Goal: Information Seeking & Learning: Learn about a topic

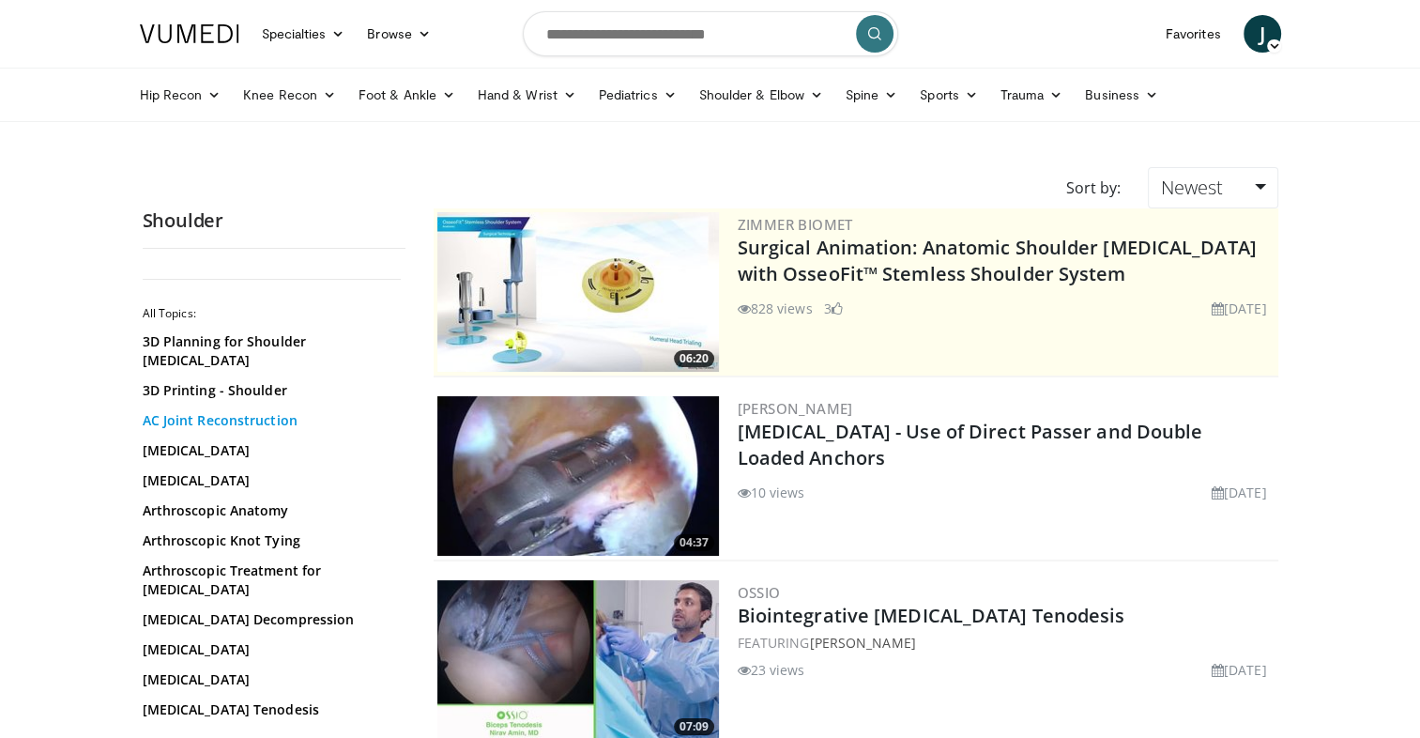
click at [259, 411] on link "AC Joint Reconstruction" at bounding box center [269, 420] width 253 height 19
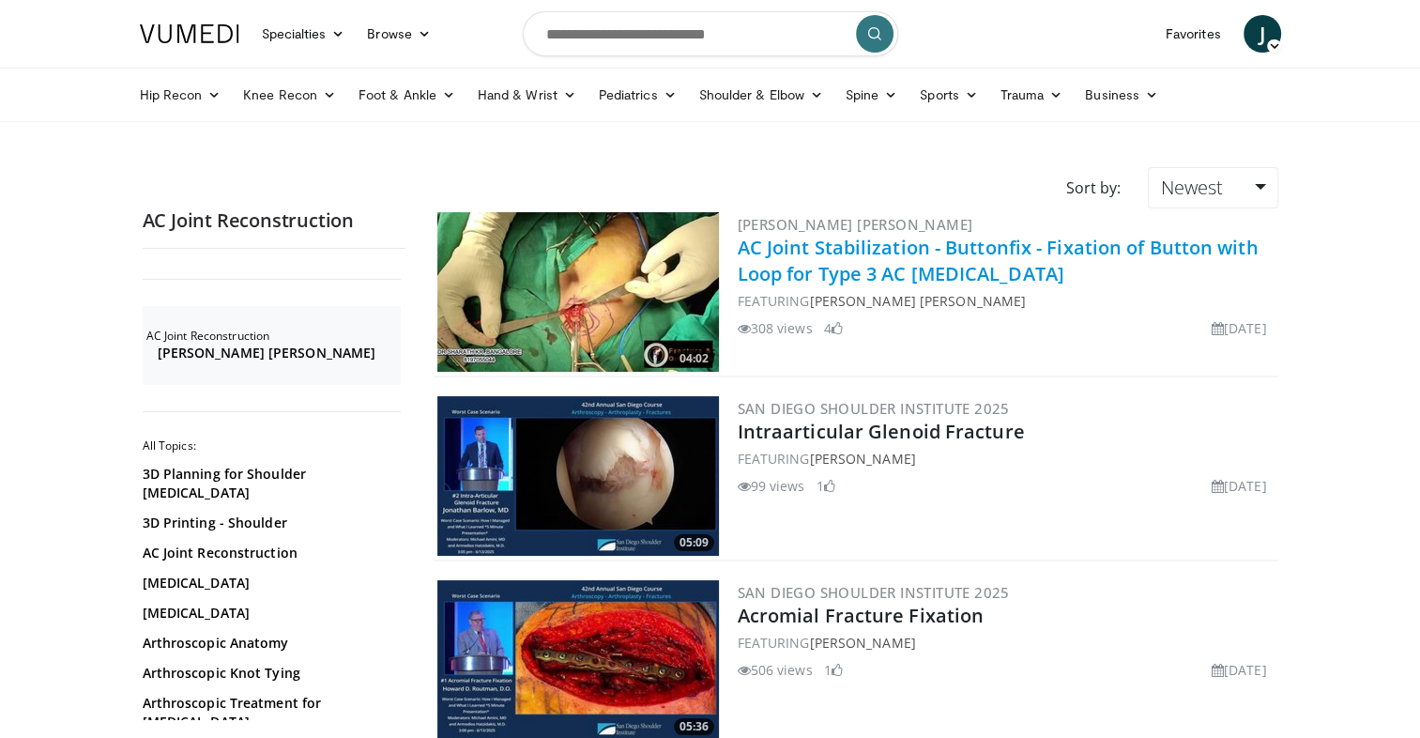
click at [980, 256] on link "AC Joint Stabilization - Buttonfix - Fixation of Button with Loop for Type 3 AC…" at bounding box center [998, 261] width 521 height 52
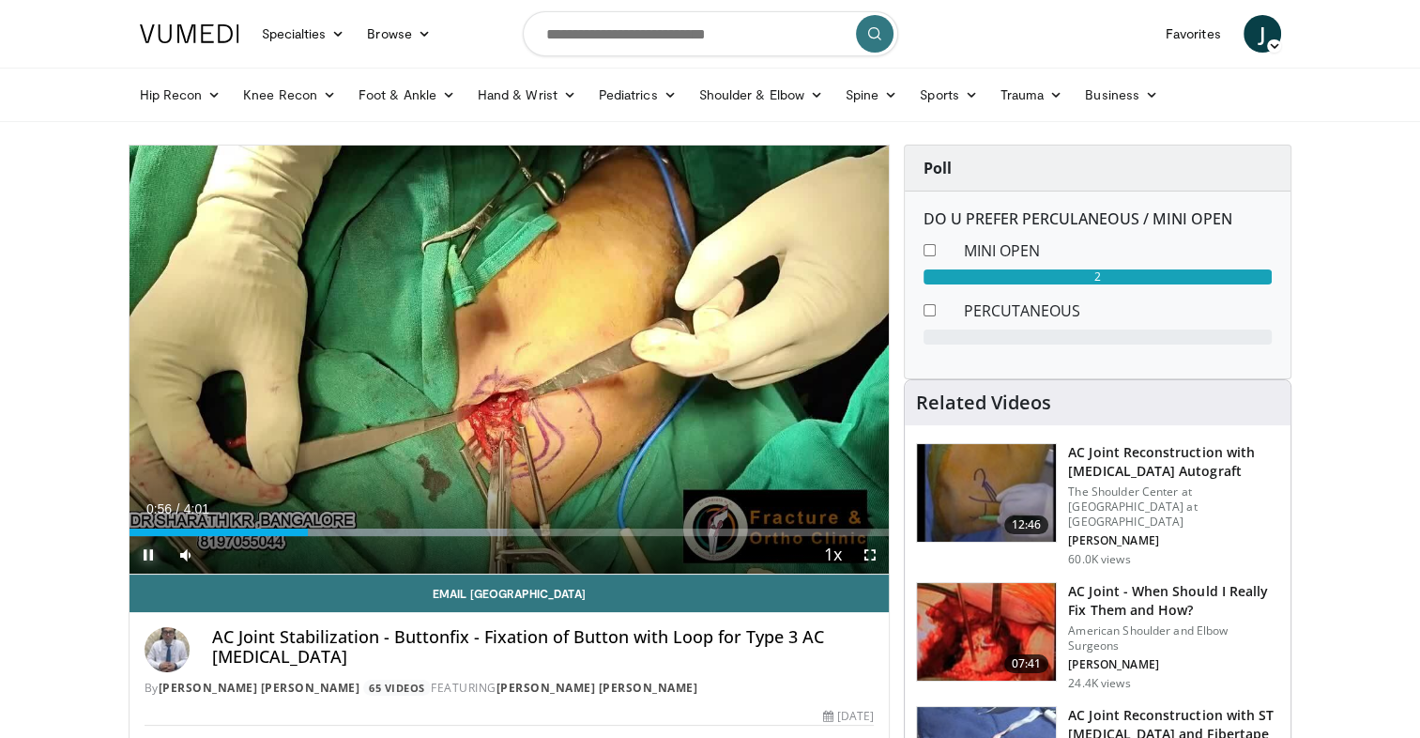
click at [152, 554] on span "Video Player" at bounding box center [149, 555] width 38 height 38
click at [630, 29] on input "Search topics, interventions" at bounding box center [710, 33] width 375 height 45
type input "**********"
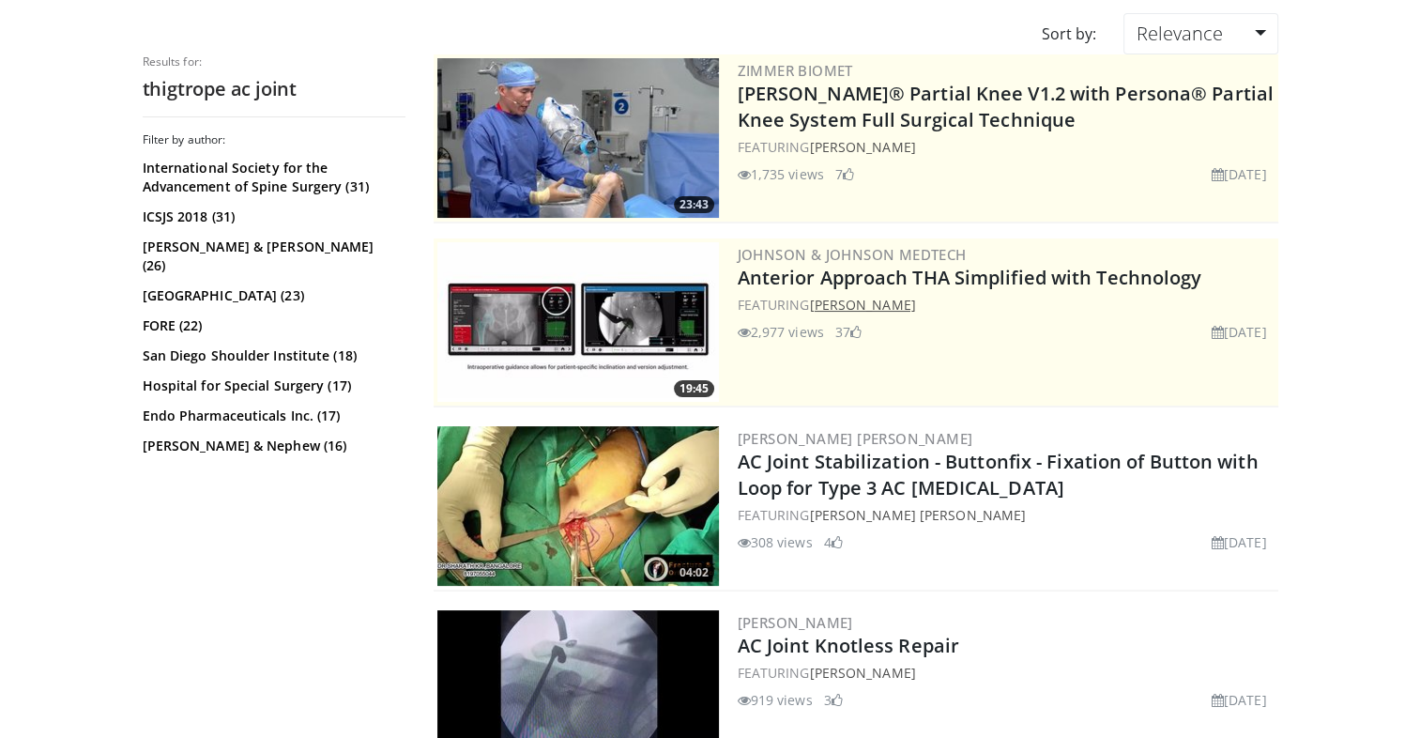
scroll to position [282, 0]
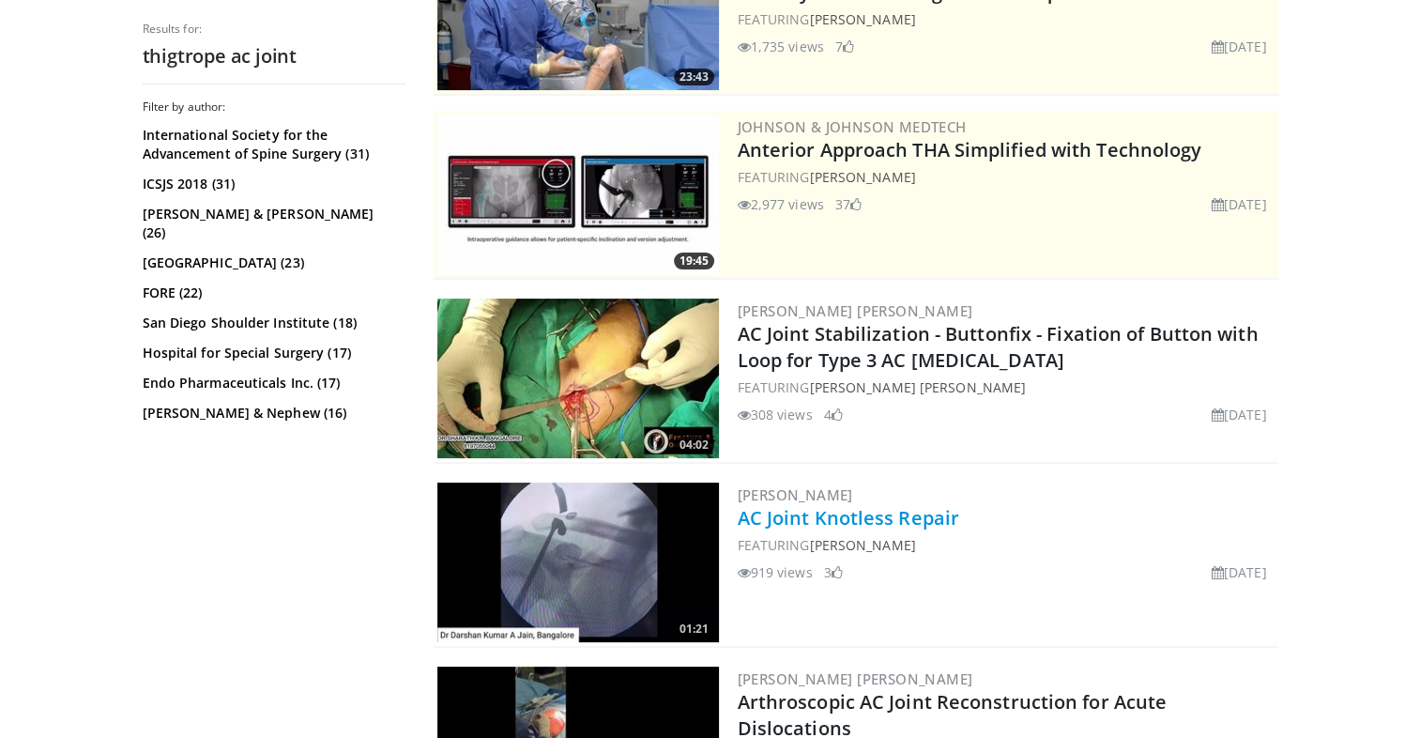
click at [855, 523] on link "AC Joint Knotless Repair" at bounding box center [848, 517] width 221 height 25
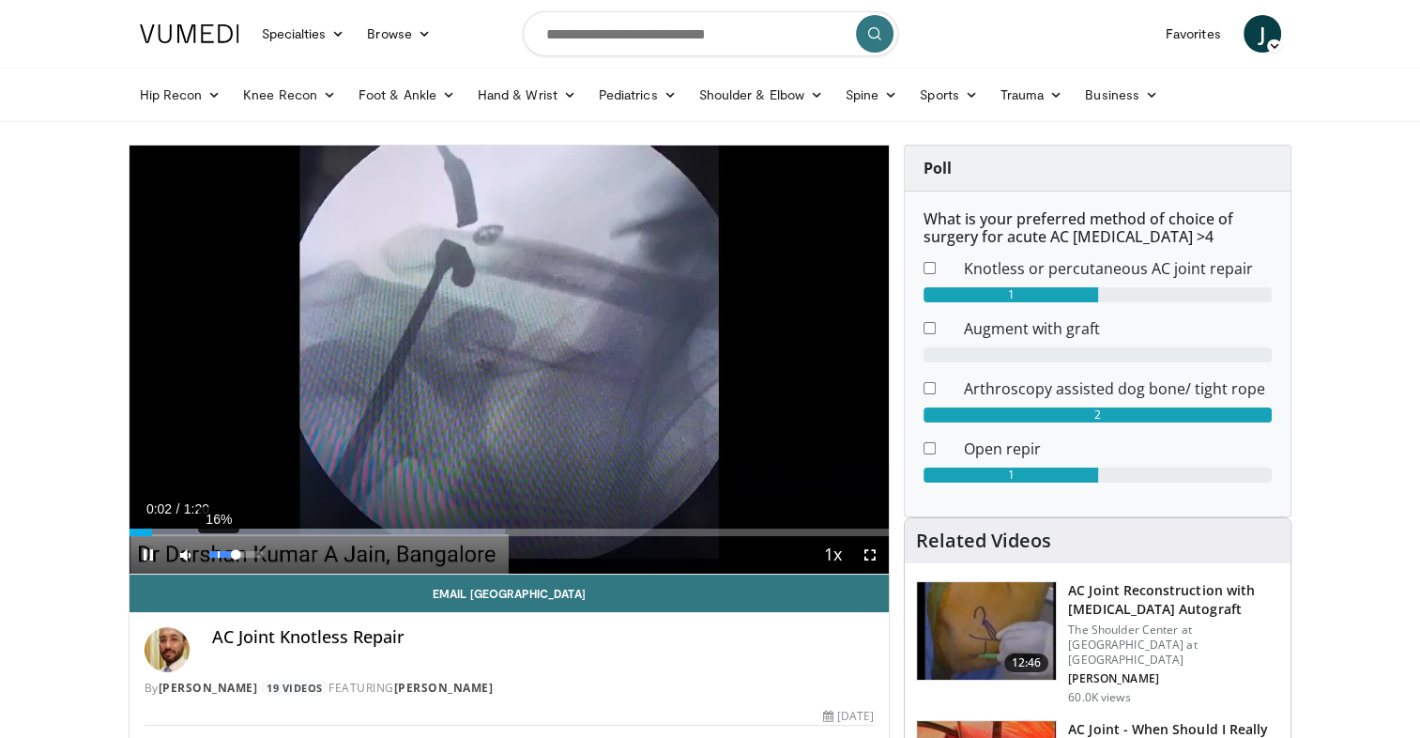
click at [218, 553] on div "16%" at bounding box center [235, 554] width 53 height 7
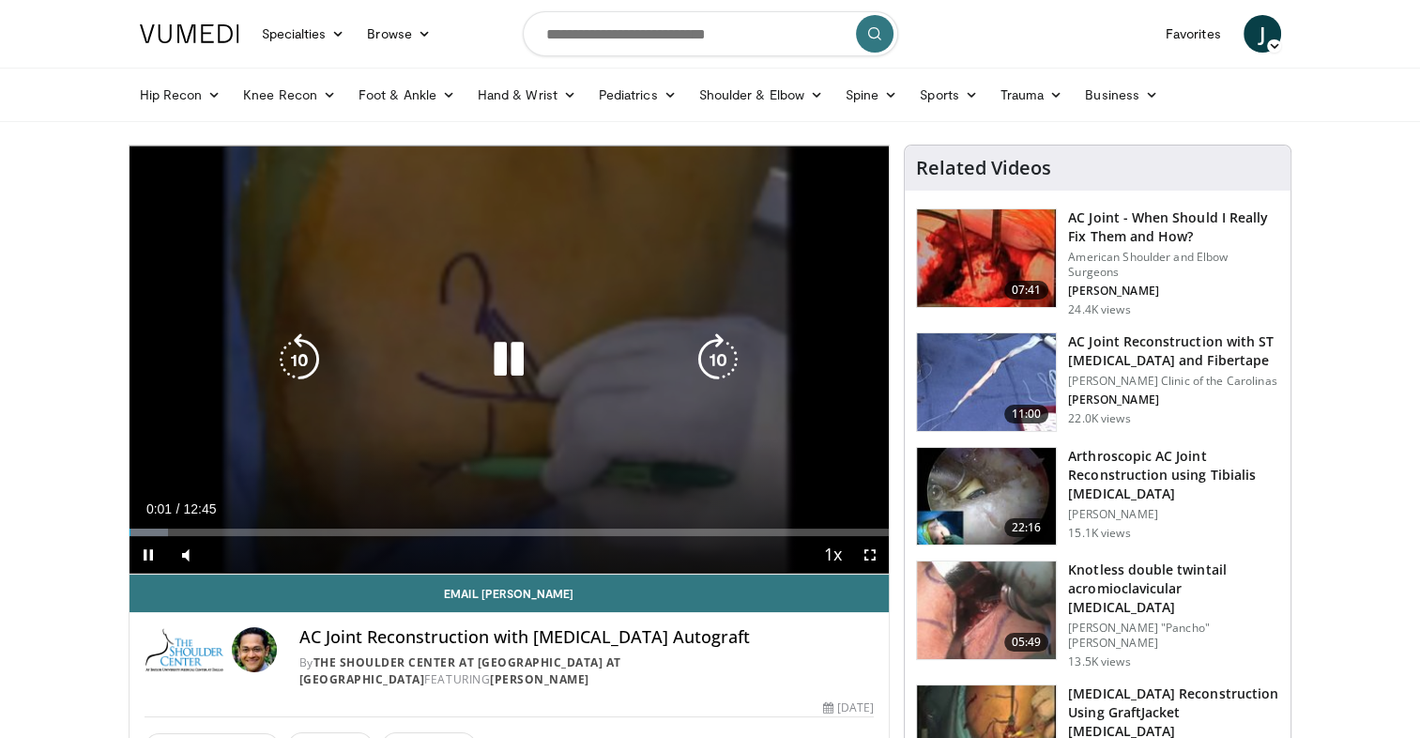
click at [304, 366] on icon "Video Player" at bounding box center [299, 359] width 53 height 53
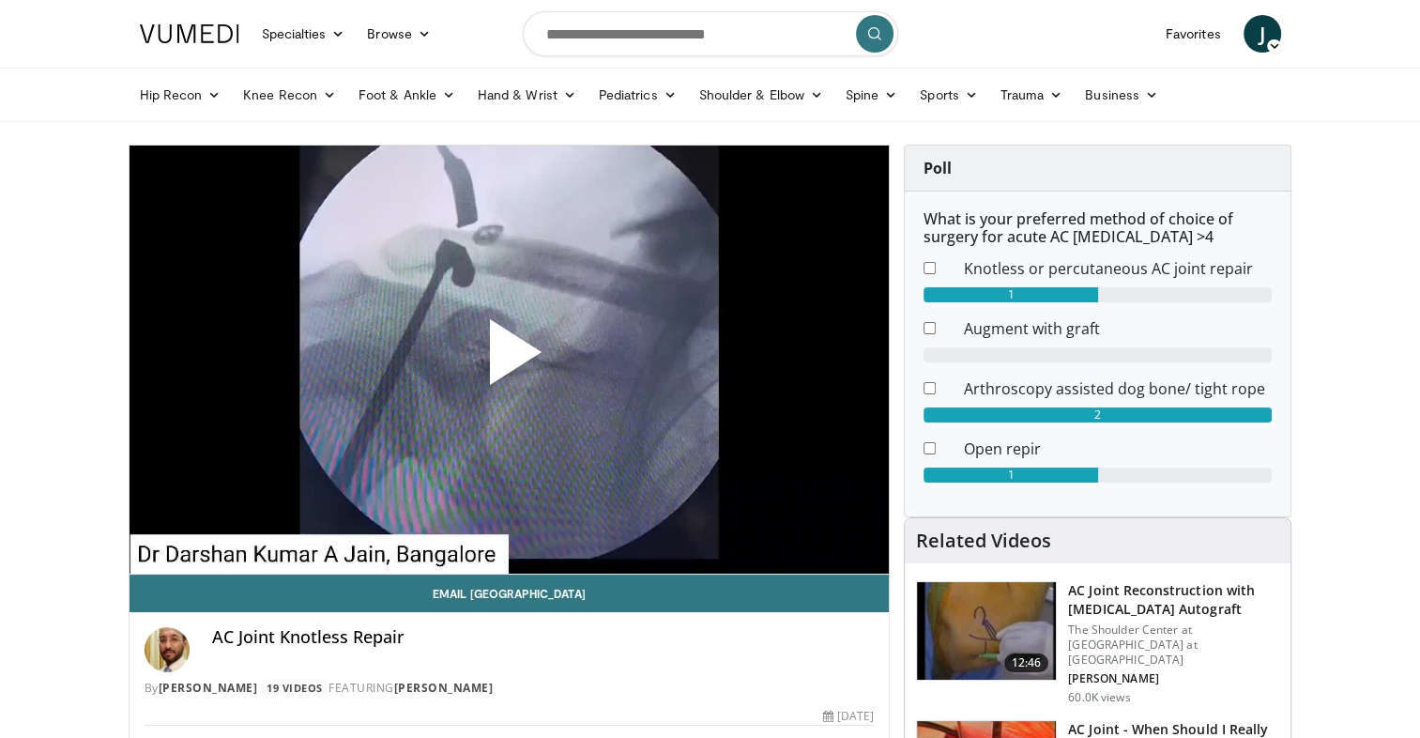
click at [509, 359] on span "Video Player" at bounding box center [509, 359] width 0 height 0
click at [737, 41] on input "Search topics, interventions" at bounding box center [710, 33] width 375 height 45
type input "**********"
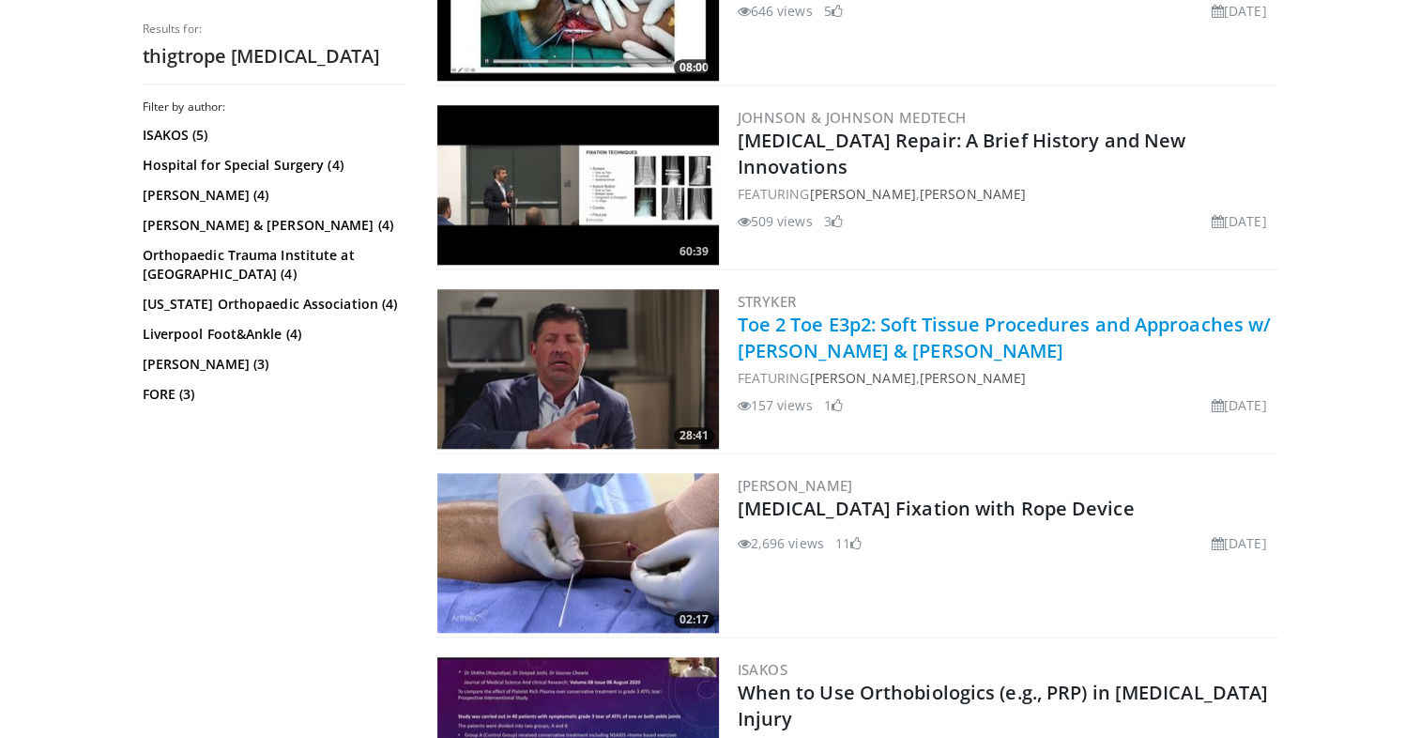
scroll to position [1595, 0]
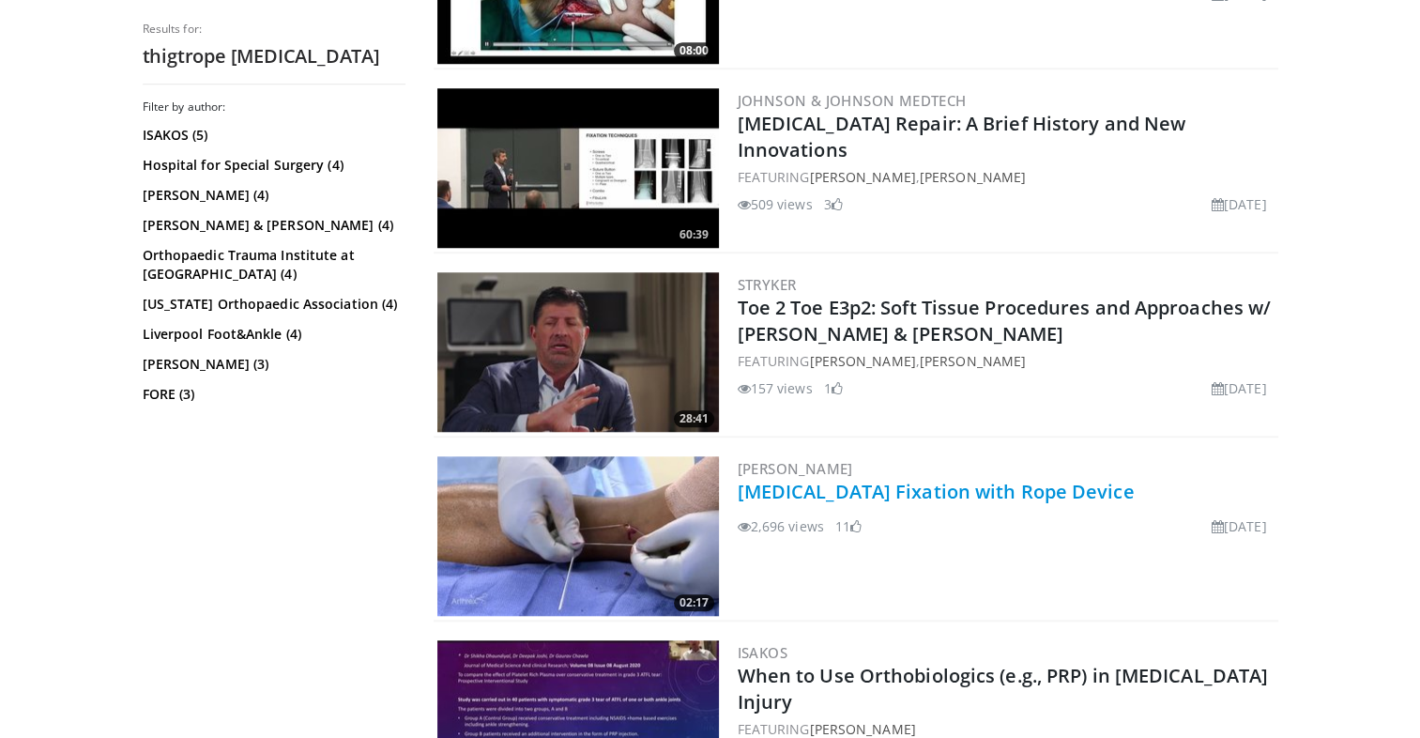
click at [927, 482] on link "Syndesmosis Fixation with Rope Device" at bounding box center [936, 491] width 397 height 25
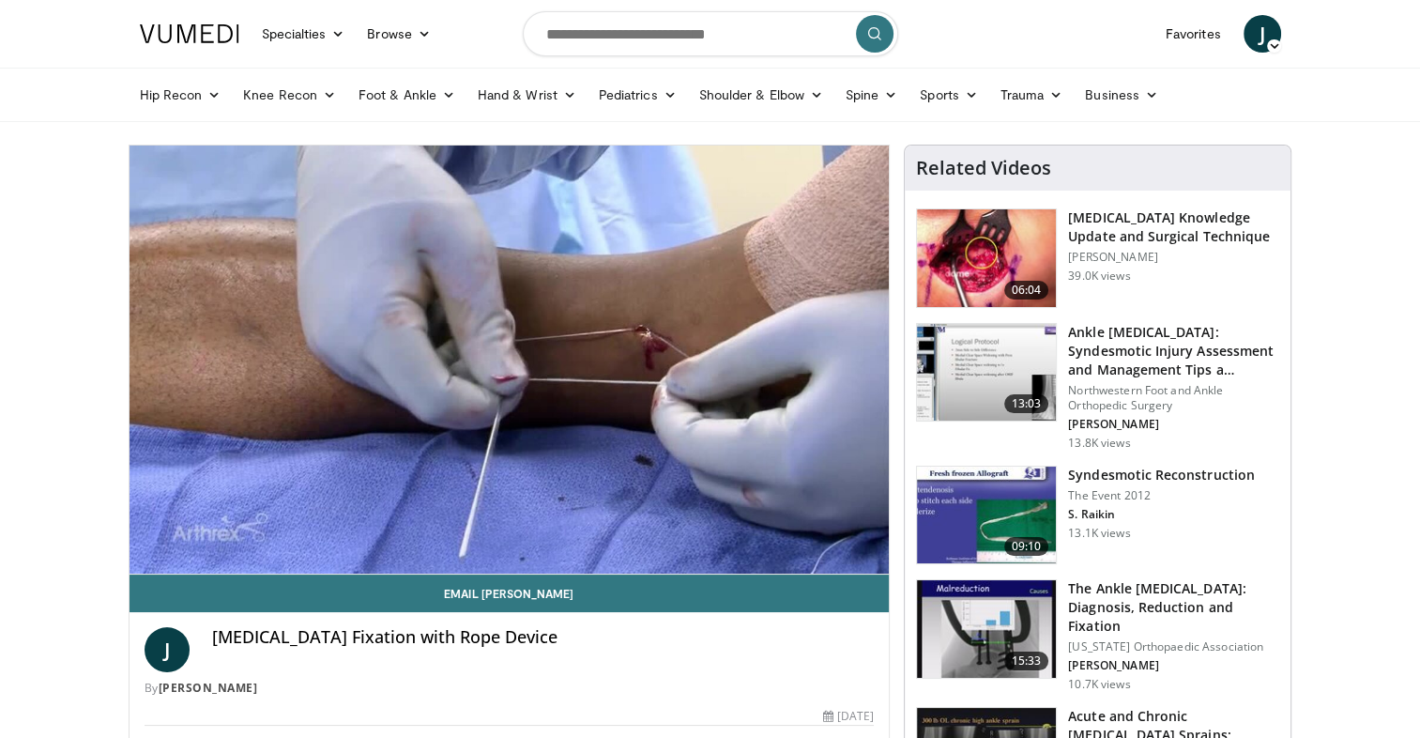
click at [223, 556] on video-js "**********" at bounding box center [510, 359] width 760 height 429
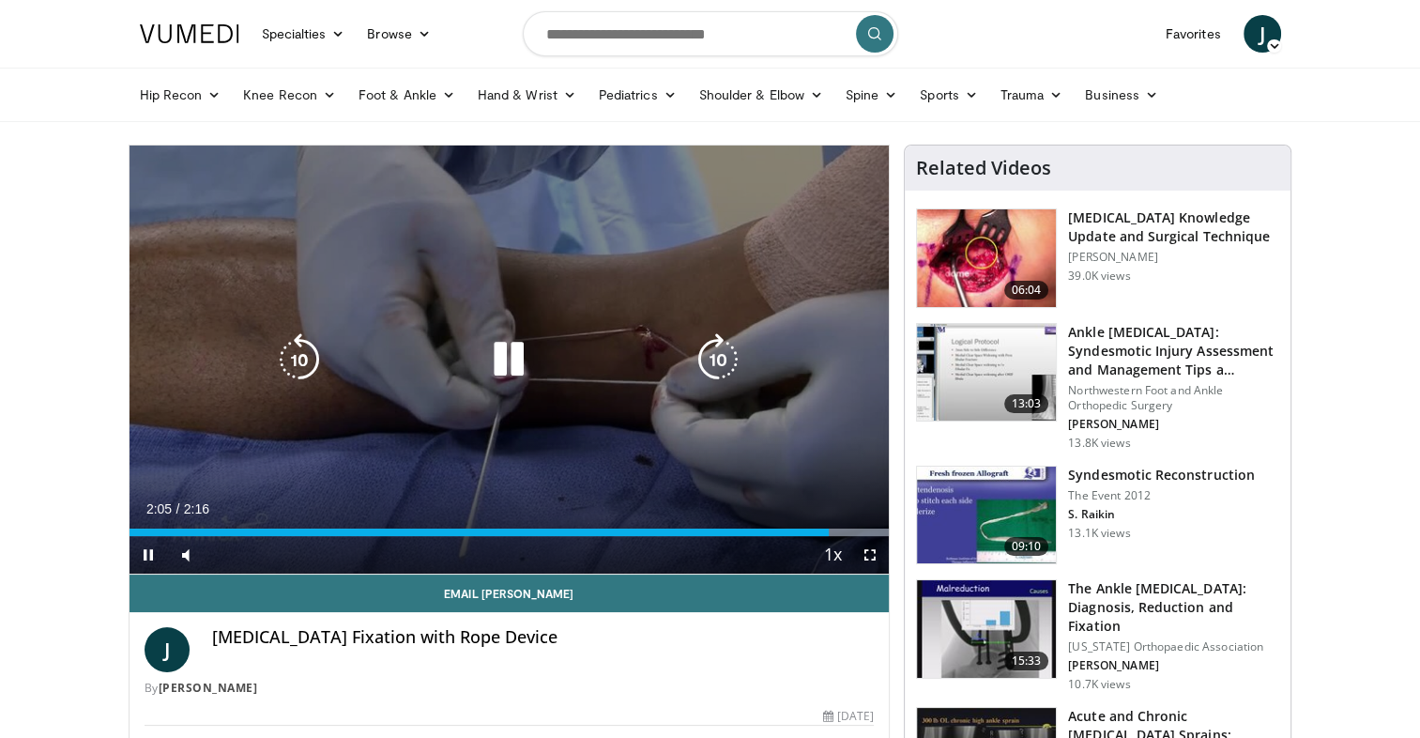
click at [523, 358] on icon "Video Player" at bounding box center [508, 359] width 53 height 53
